Goal: Transaction & Acquisition: Purchase product/service

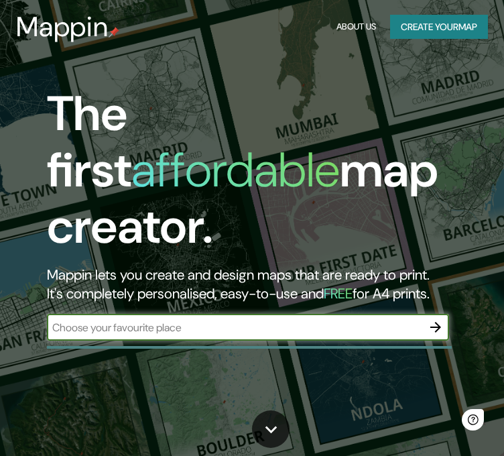
click at [201, 317] on div "​" at bounding box center [248, 327] width 402 height 27
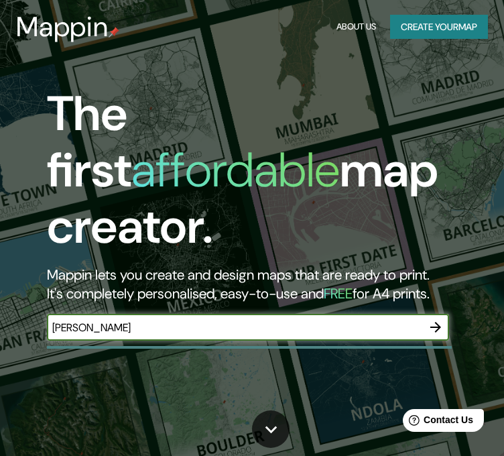
type input "[PERSON_NAME]"
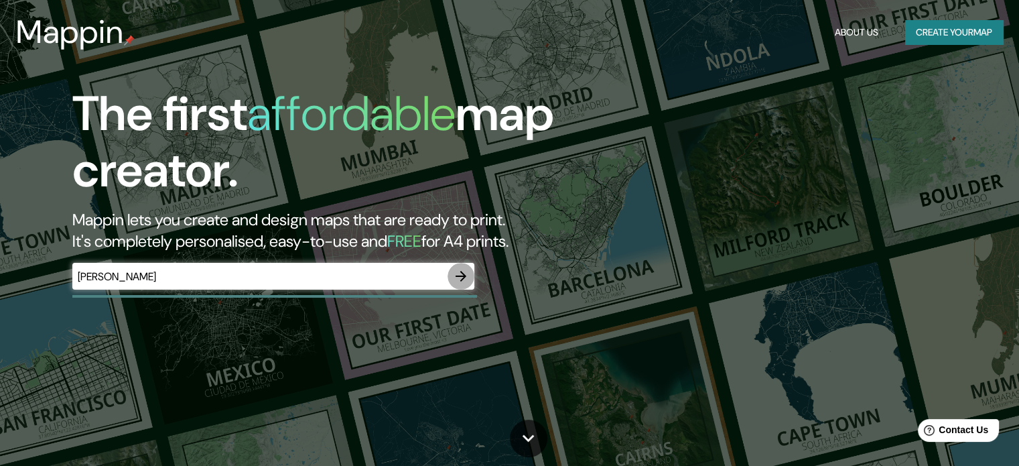
click at [456, 281] on icon "button" at bounding box center [461, 276] width 16 height 16
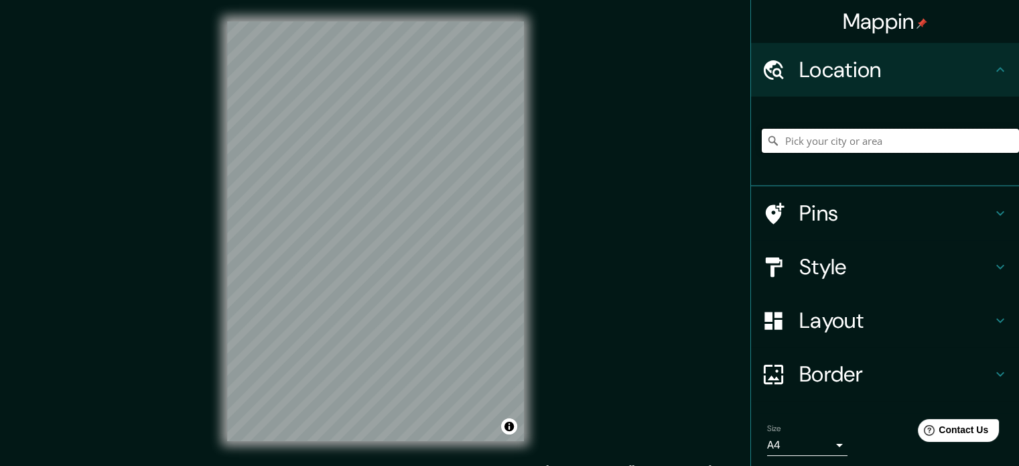
click at [503, 148] on input "Pick your city or area" at bounding box center [890, 141] width 257 height 24
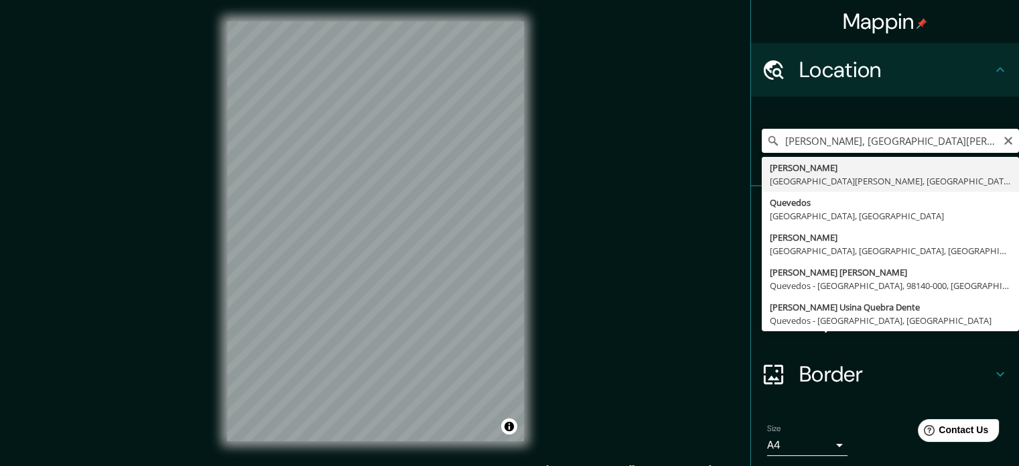
type input "[PERSON_NAME], [GEOGRAPHIC_DATA][PERSON_NAME], [GEOGRAPHIC_DATA]"
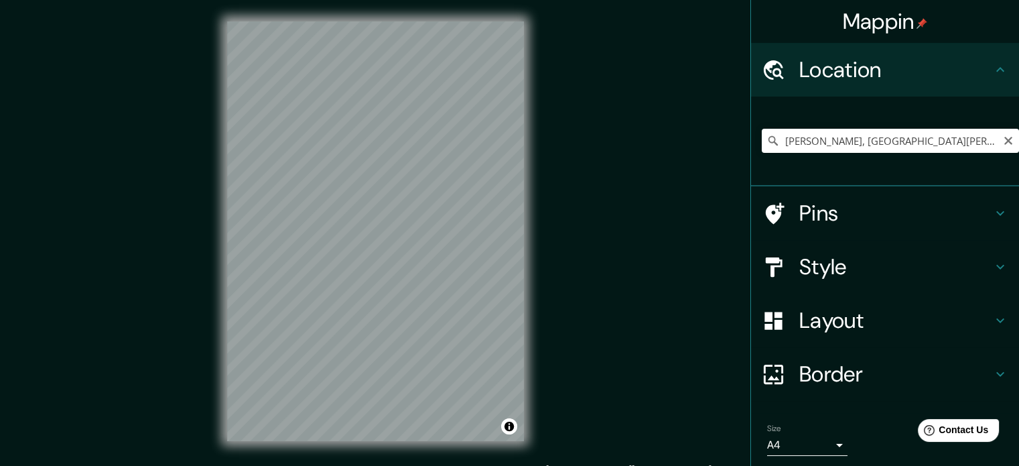
click at [503, 328] on h4 "Layout" at bounding box center [895, 320] width 193 height 27
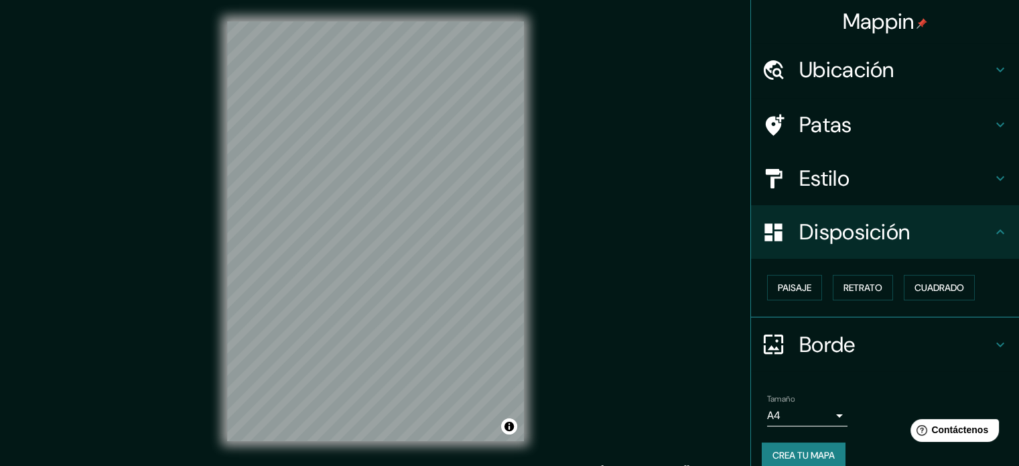
click at [503, 115] on div "Mappin Ubicación [PERSON_NAME], [GEOGRAPHIC_DATA][PERSON_NAME], [GEOGRAPHIC_DAT…" at bounding box center [509, 242] width 1019 height 484
click at [503, 169] on font "Estilo" at bounding box center [824, 178] width 50 height 28
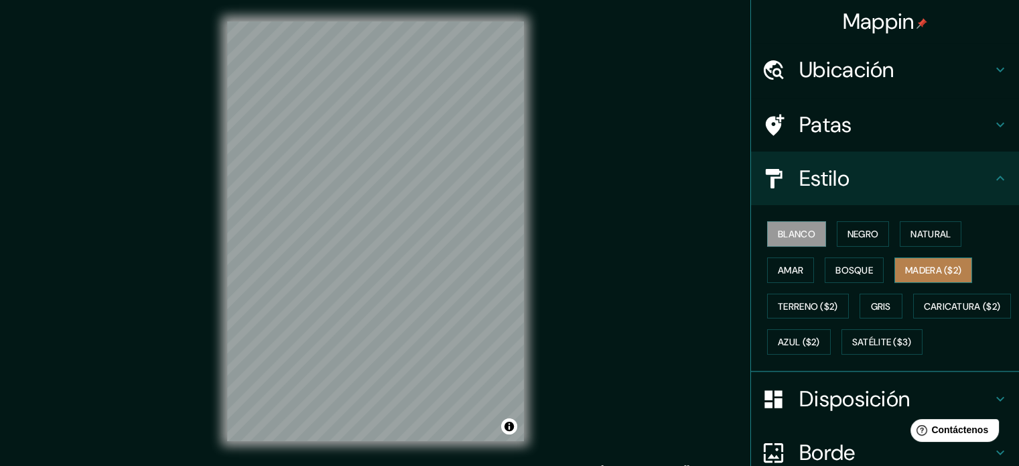
click at [503, 271] on font "Madera ($2)" at bounding box center [933, 270] width 56 height 12
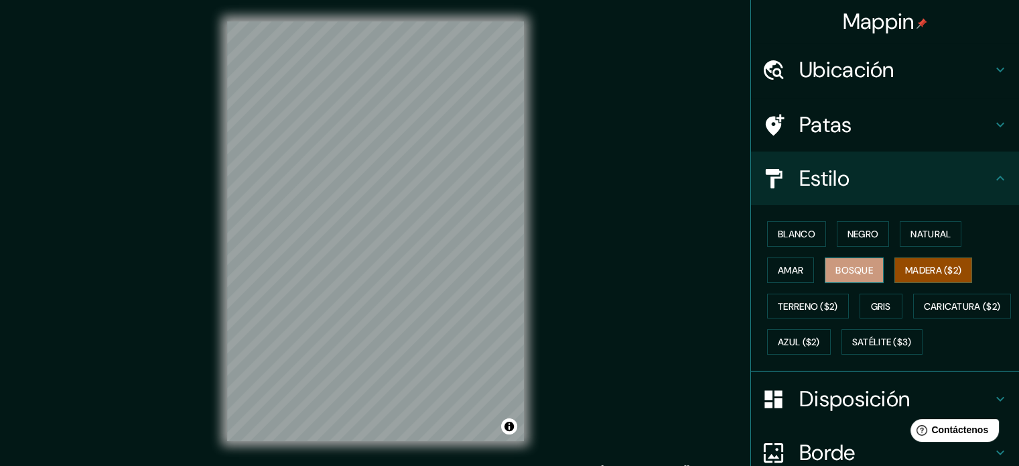
click at [503, 269] on font "Bosque" at bounding box center [855, 270] width 38 height 12
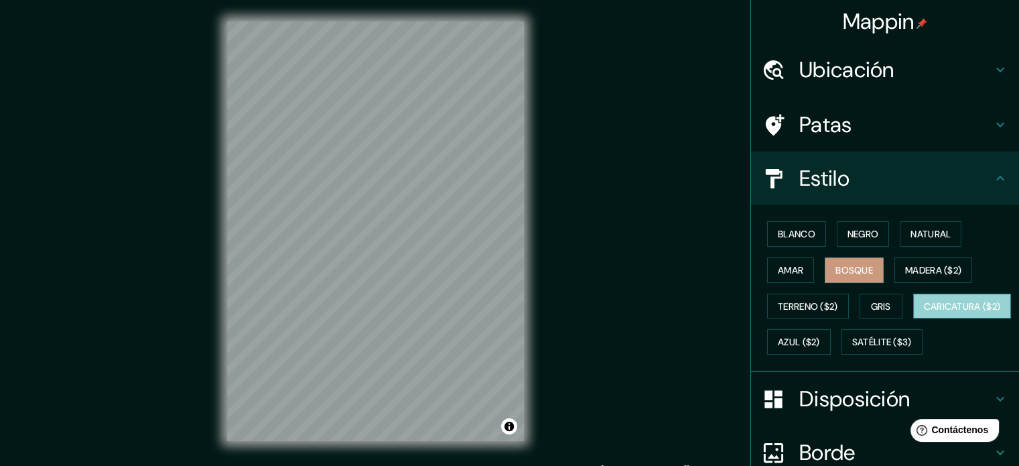
click at [503, 315] on font "Caricatura ($2)" at bounding box center [962, 306] width 77 height 17
click at [503, 259] on button "Bosque" at bounding box center [854, 269] width 59 height 25
click at [503, 266] on font "Amar" at bounding box center [790, 270] width 25 height 12
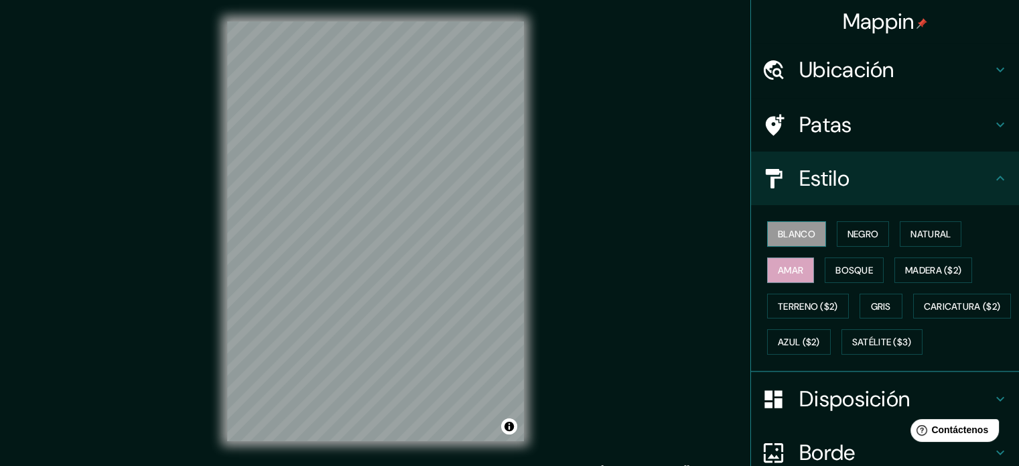
click at [503, 239] on font "Blanco" at bounding box center [797, 234] width 38 height 12
click at [503, 235] on font "Negro" at bounding box center [863, 234] width 31 height 12
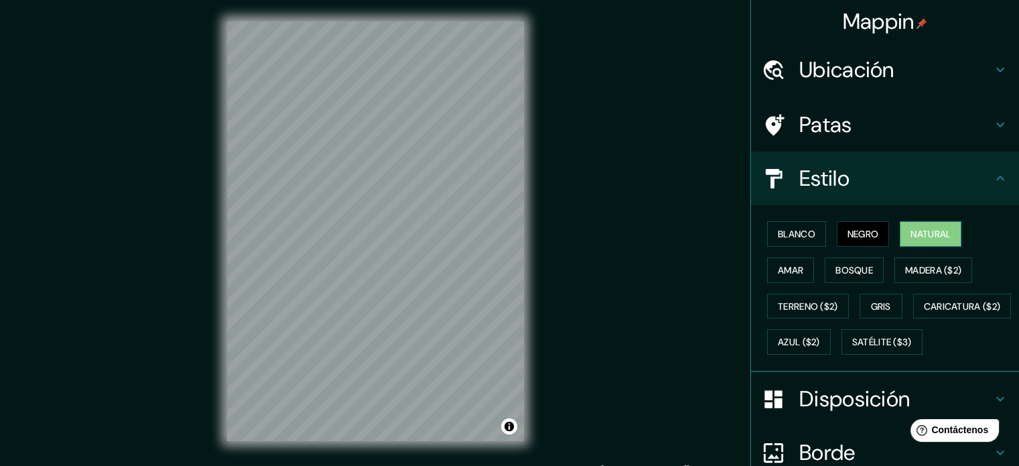
click at [503, 233] on font "Natural" at bounding box center [931, 234] width 40 height 12
drag, startPoint x: 901, startPoint y: 267, endPoint x: 887, endPoint y: 267, distance: 14.1
click at [503, 267] on font "Madera ($2)" at bounding box center [933, 270] width 56 height 12
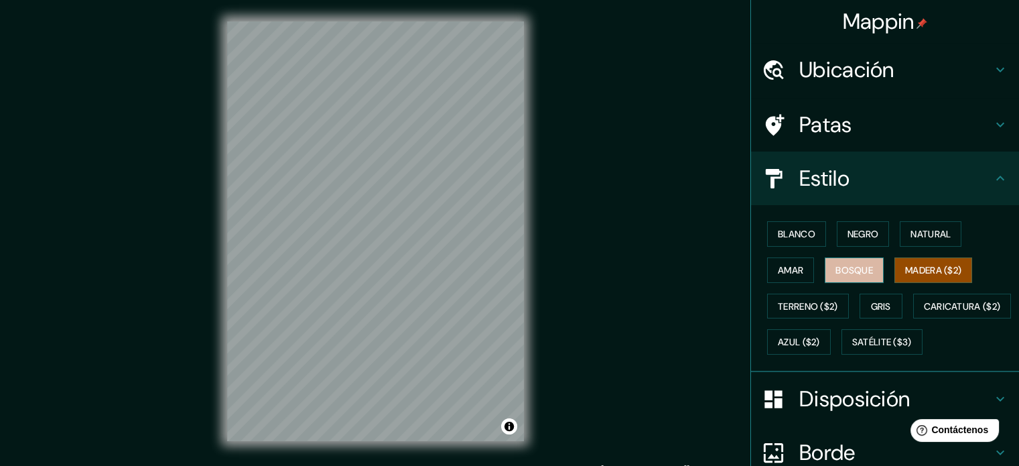
click at [503, 264] on font "Bosque" at bounding box center [855, 270] width 38 height 12
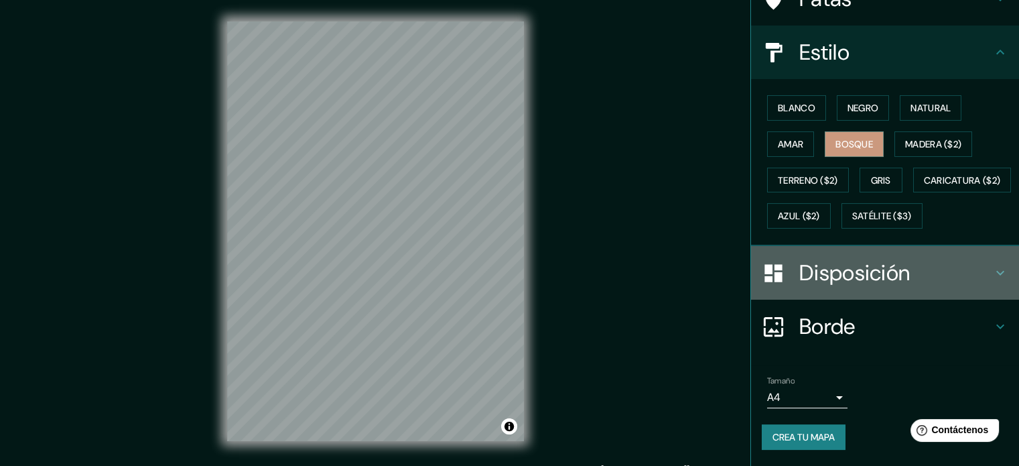
click at [503, 287] on font "Disposición" at bounding box center [854, 273] width 111 height 28
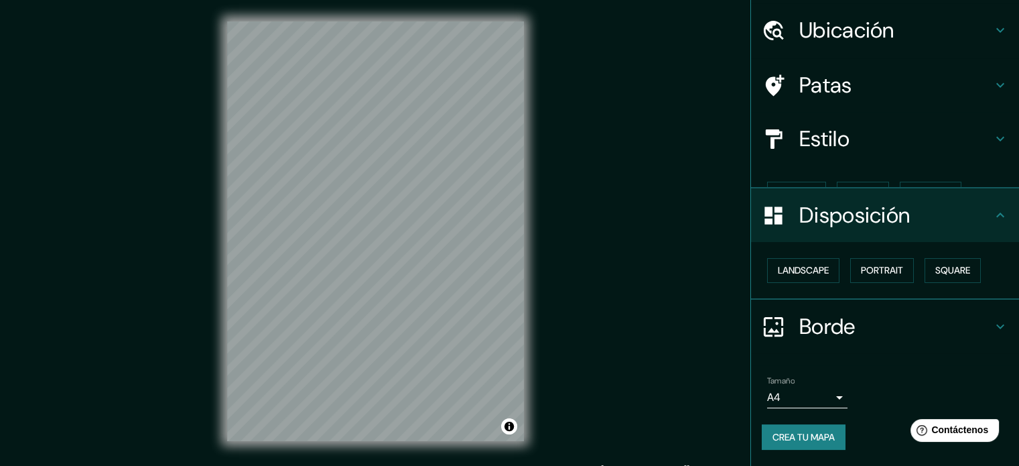
scroll to position [16, 0]
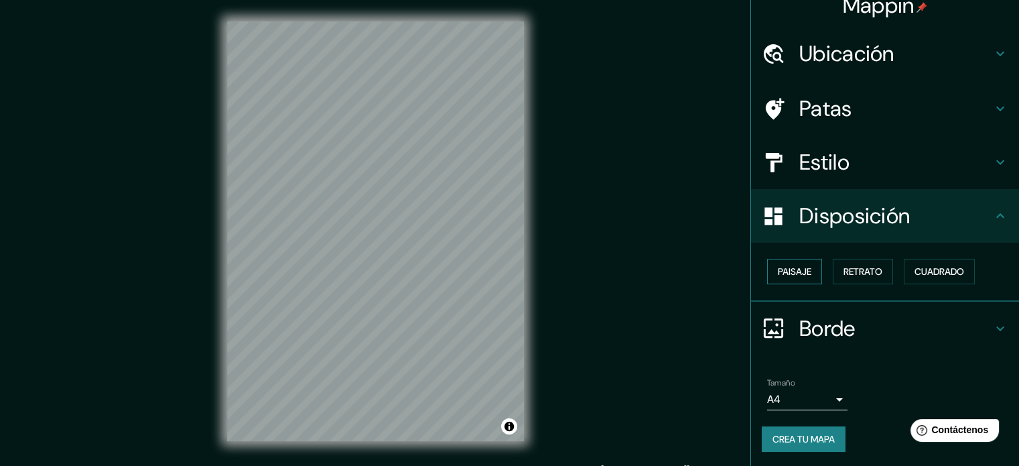
click at [503, 272] on font "Paisaje" at bounding box center [795, 271] width 34 height 12
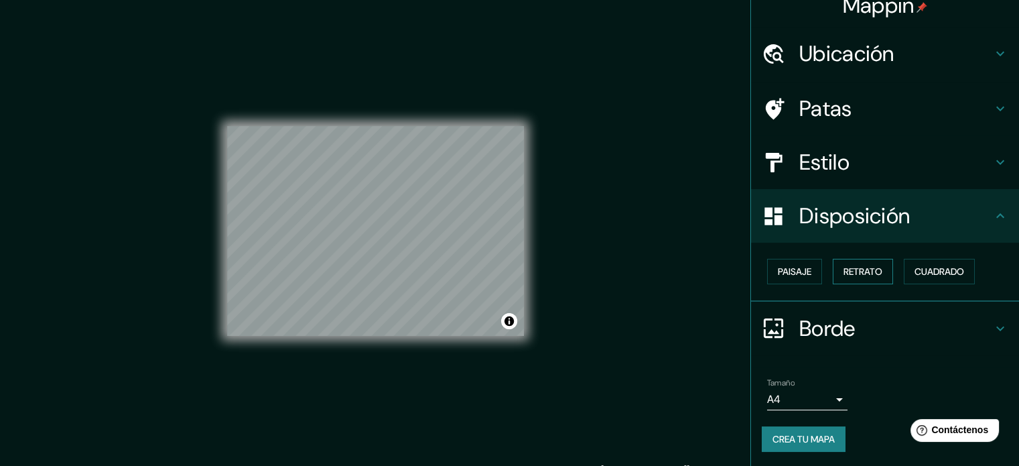
click at [503, 268] on font "Retrato" at bounding box center [863, 271] width 39 height 12
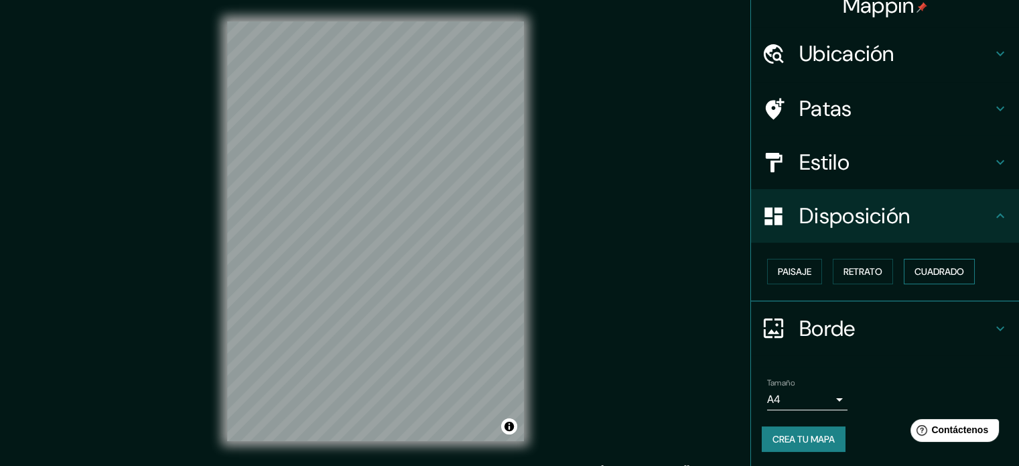
click at [503, 268] on button "Cuadrado" at bounding box center [939, 271] width 71 height 25
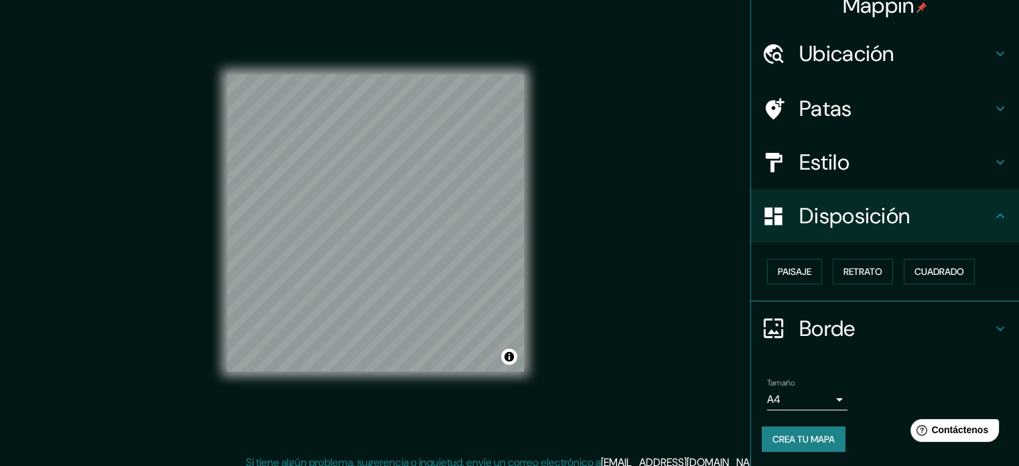
scroll to position [17, 0]
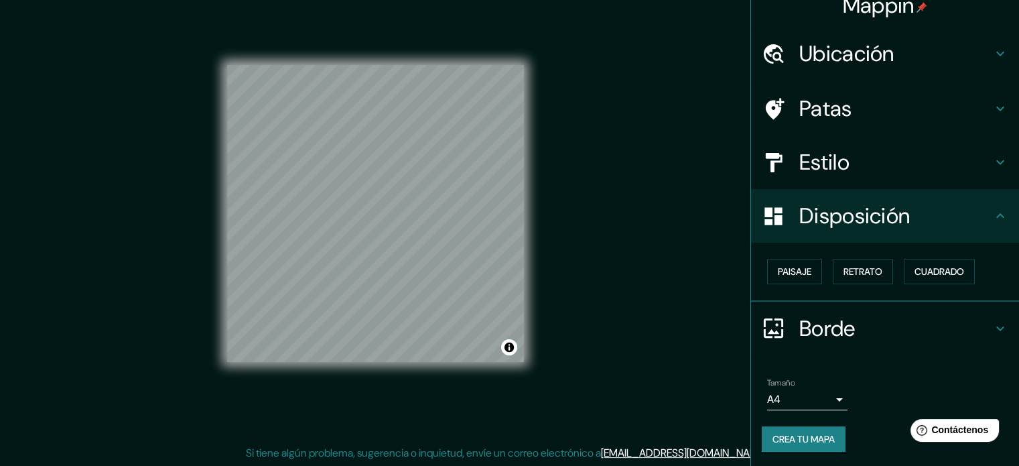
click at [503, 438] on font "Crea tu mapa" at bounding box center [804, 439] width 62 height 12
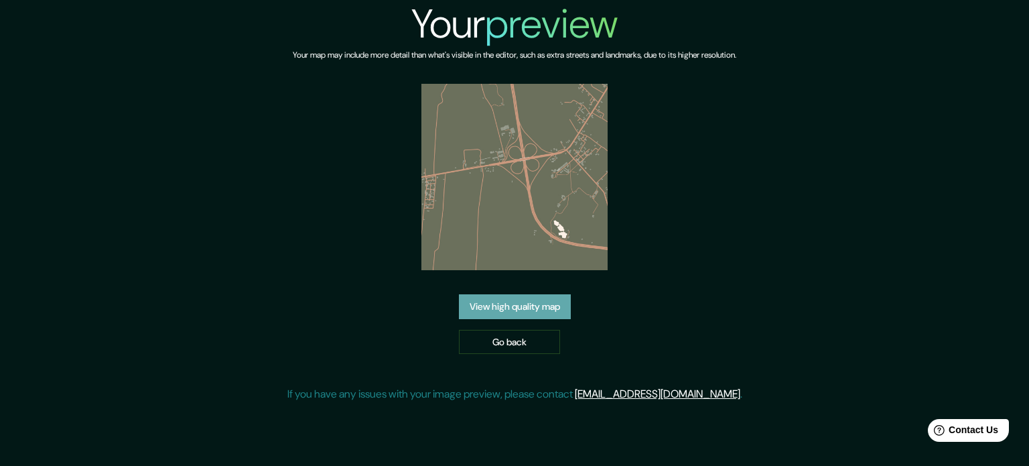
click at [509, 310] on link "View high quality map" at bounding box center [515, 306] width 112 height 25
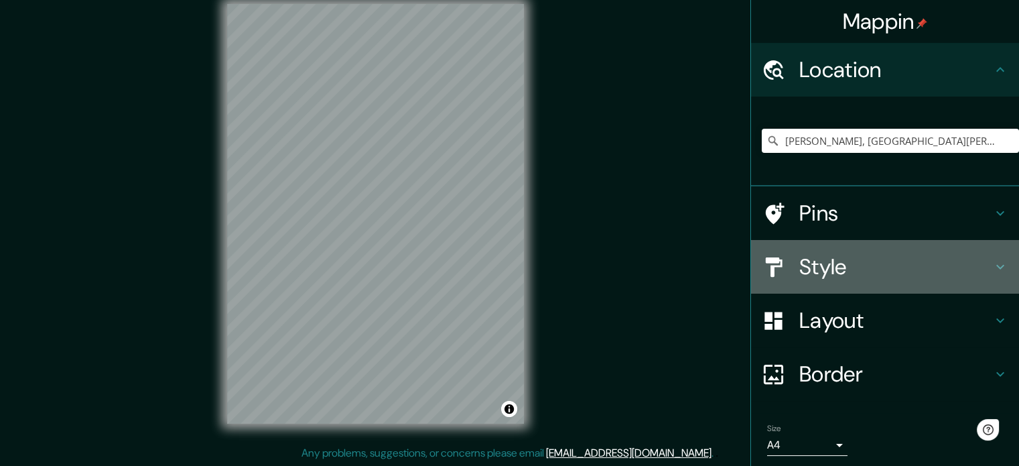
click at [866, 281] on div "Style" at bounding box center [885, 267] width 268 height 54
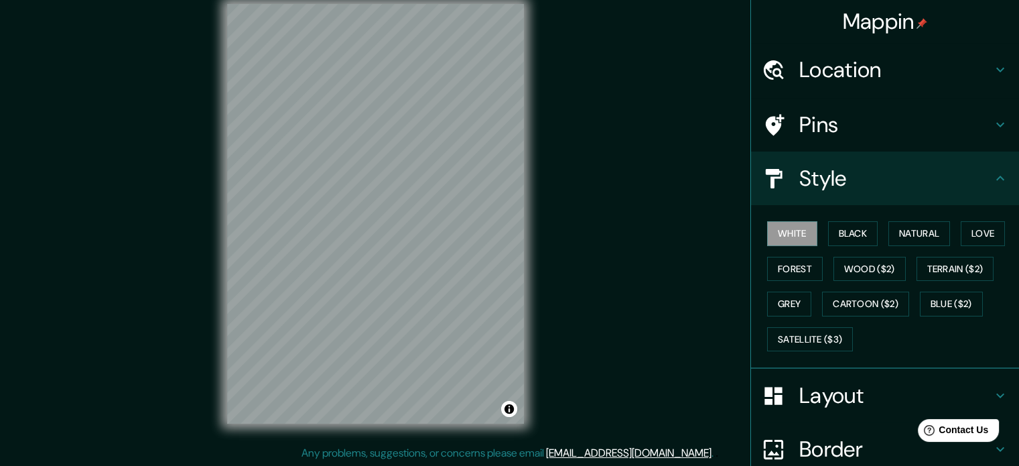
click at [820, 65] on h4 "Location" at bounding box center [895, 69] width 193 height 27
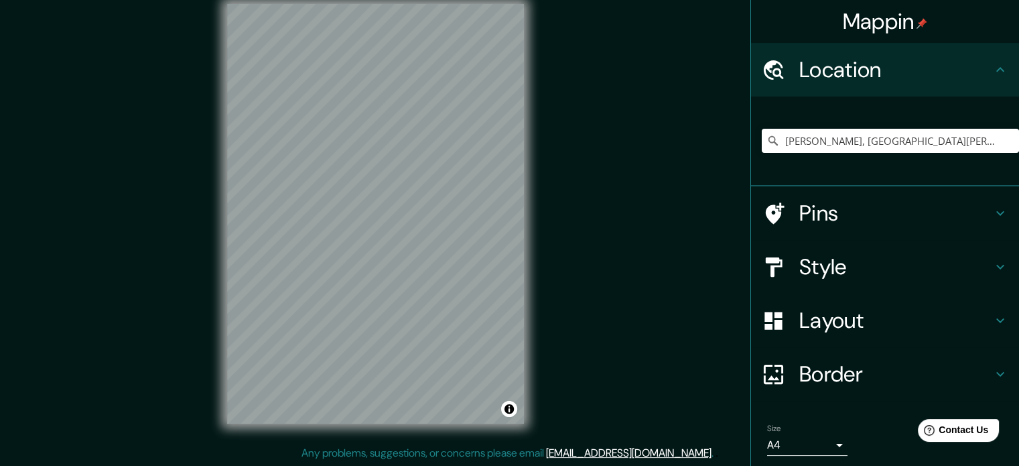
click at [844, 157] on div "[PERSON_NAME], [GEOGRAPHIC_DATA][PERSON_NAME], [GEOGRAPHIC_DATA]" at bounding box center [890, 140] width 257 height 67
click at [859, 138] on input "[PERSON_NAME], [GEOGRAPHIC_DATA][PERSON_NAME], [GEOGRAPHIC_DATA]" at bounding box center [890, 141] width 257 height 24
